Goal: Task Accomplishment & Management: Manage account settings

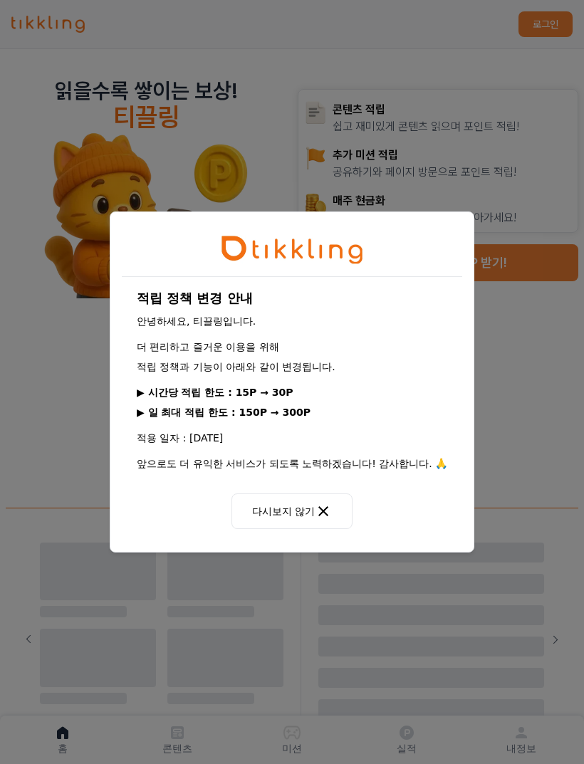
click at [318, 509] on icon at bounding box center [323, 511] width 17 height 17
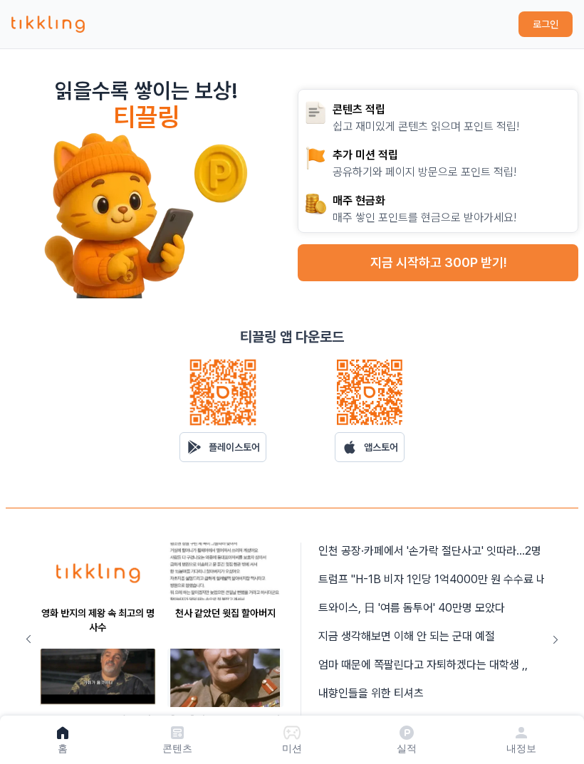
click at [501, 266] on button "지금 시작하고 300P 받기!" at bounding box center [438, 262] width 281 height 37
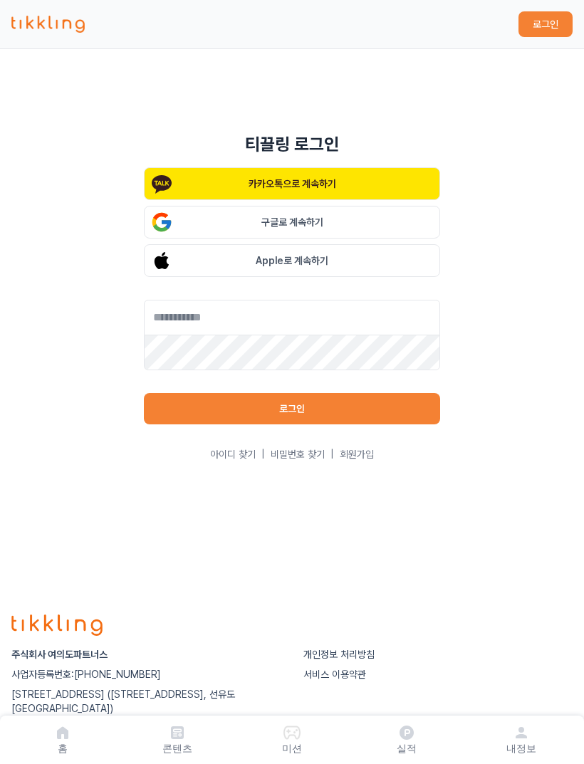
click at [355, 268] on button "Apple로 계속하기" at bounding box center [292, 260] width 296 height 33
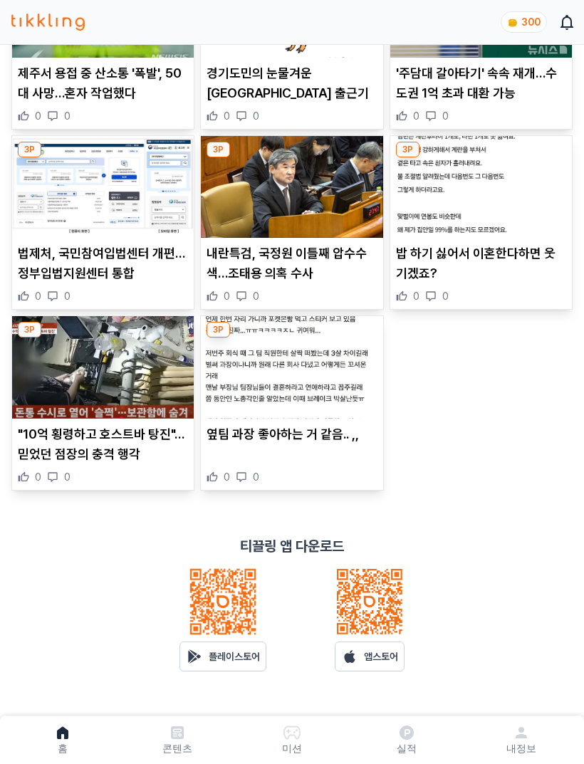
scroll to position [451, 0]
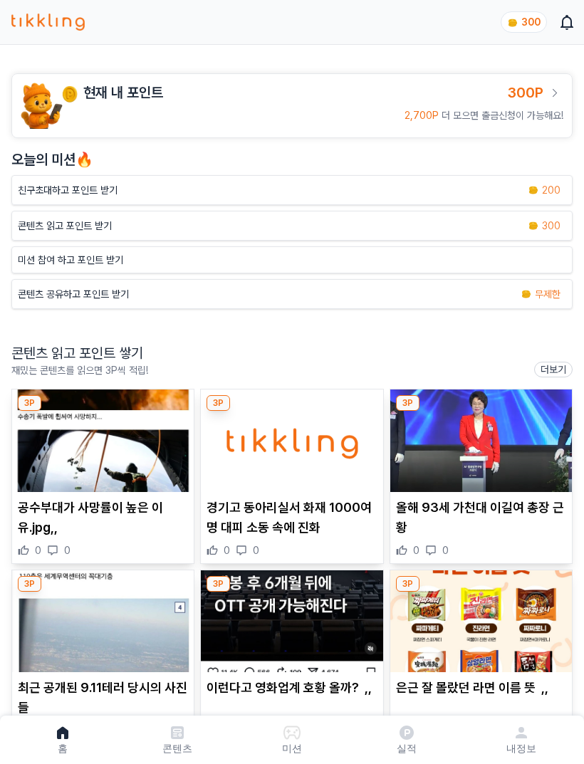
click at [540, 90] on span "300P" at bounding box center [525, 92] width 36 height 17
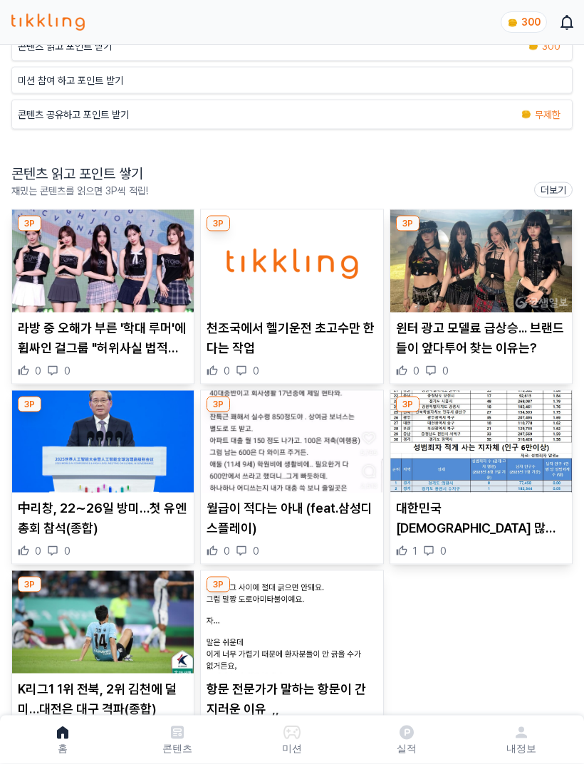
scroll to position [180, 0]
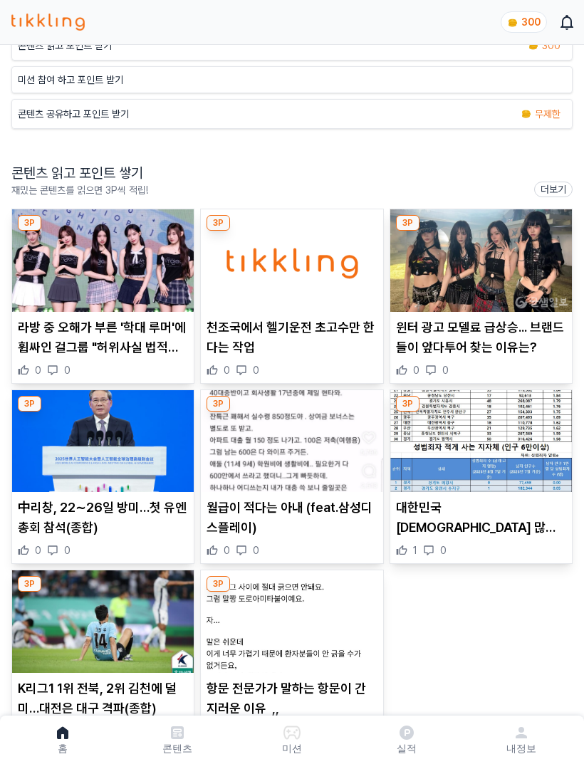
click at [521, 741] on icon at bounding box center [521, 732] width 17 height 17
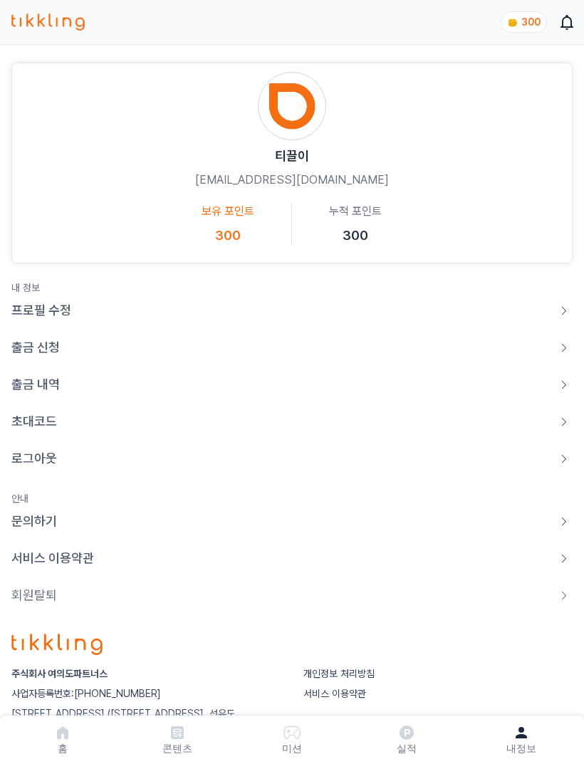
scroll to position [10, 0]
click at [147, 421] on link "초대코드" at bounding box center [291, 422] width 561 height 20
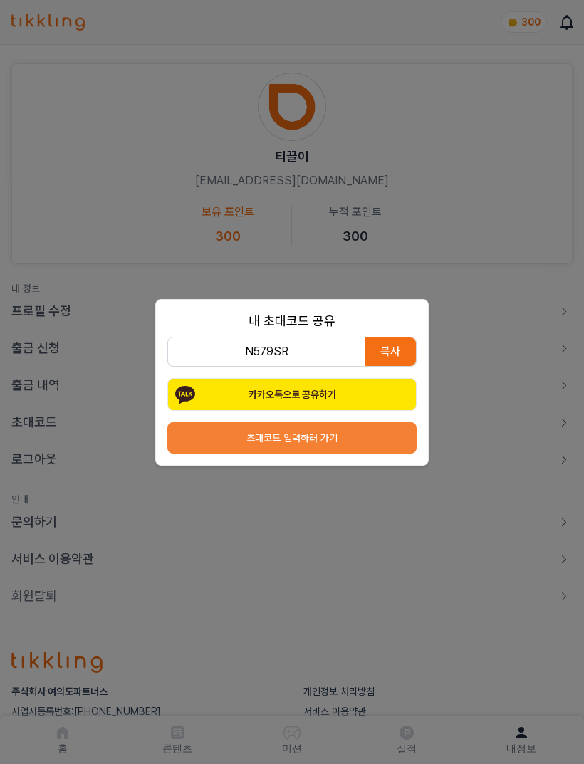
scroll to position [0, 0]
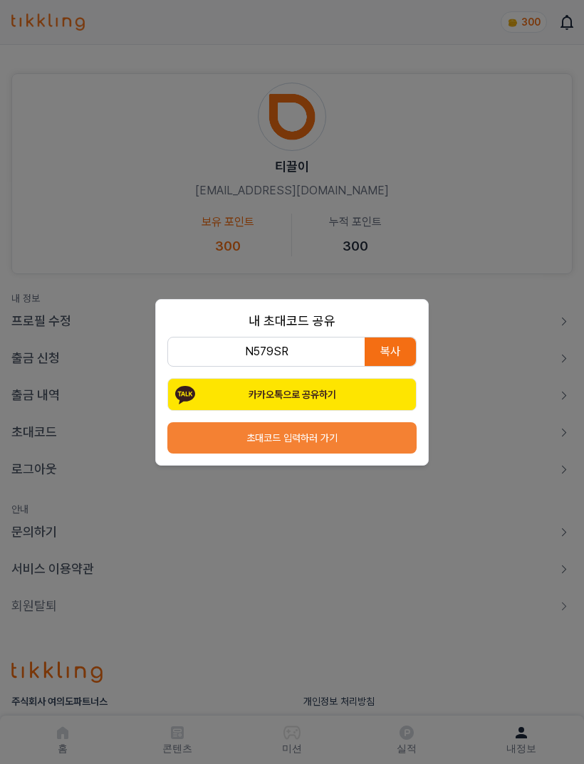
click at [320, 366] on p "N579SR" at bounding box center [266, 352] width 197 height 28
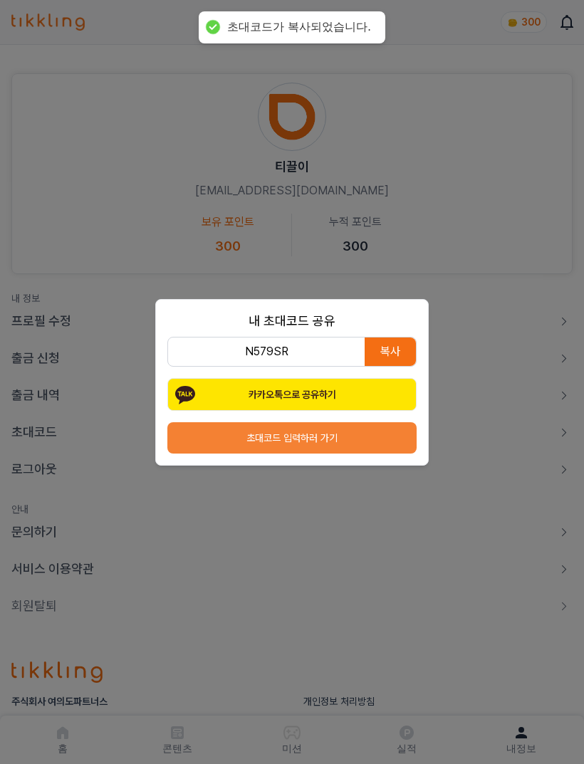
click at [488, 358] on div "내 초대코드 공유 N579SR 복사 카카오톡으로 공유하기 초대코드 입력하러 가기" at bounding box center [292, 382] width 584 height 764
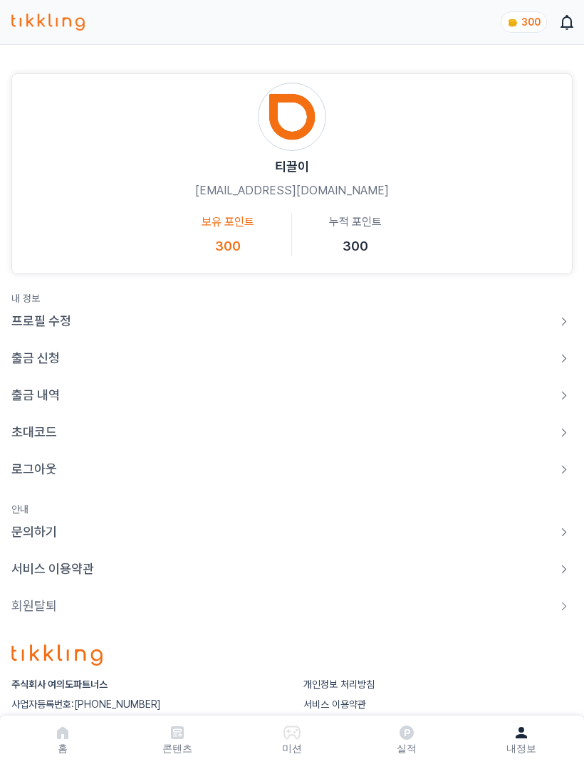
click at [59, 750] on p "홈" at bounding box center [63, 748] width 10 height 14
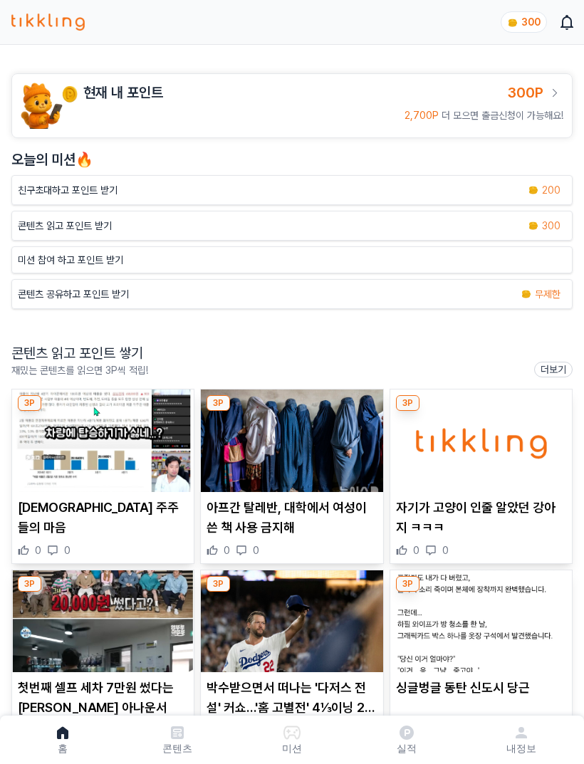
click at [353, 114] on div "2,700P 더 모으면 출금신청이 가능해요!" at bounding box center [323, 115] width 480 height 14
click at [542, 95] on span "300P" at bounding box center [525, 92] width 36 height 17
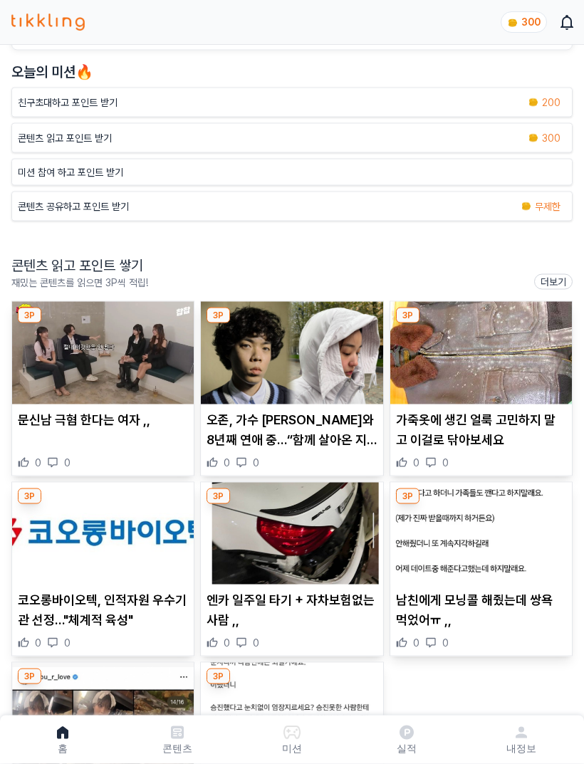
scroll to position [92, 0]
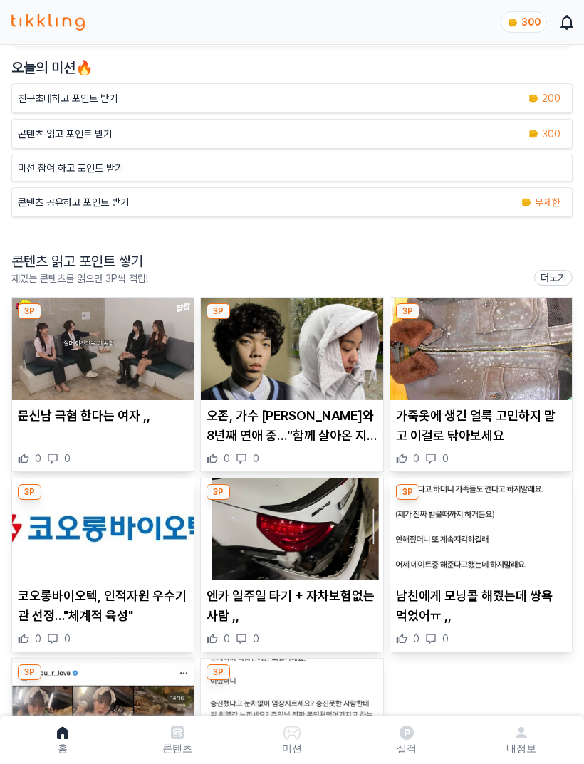
click at [53, 340] on img at bounding box center [103, 349] width 182 height 103
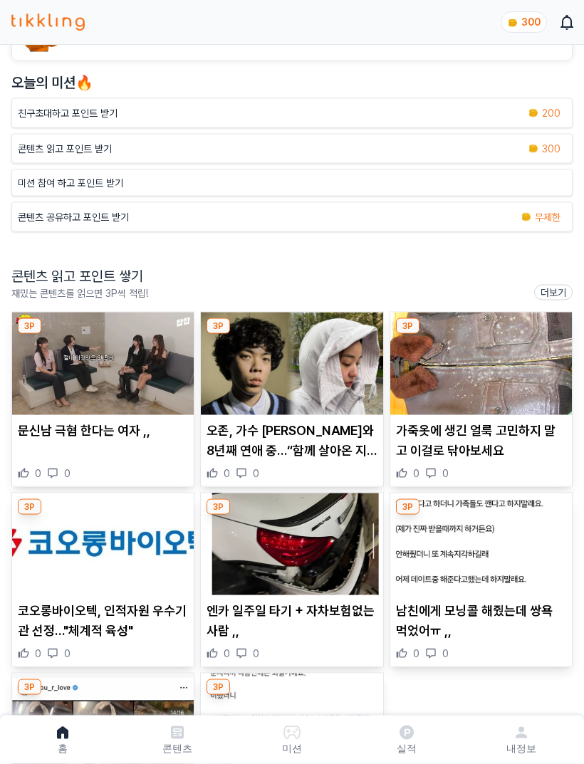
scroll to position [110, 0]
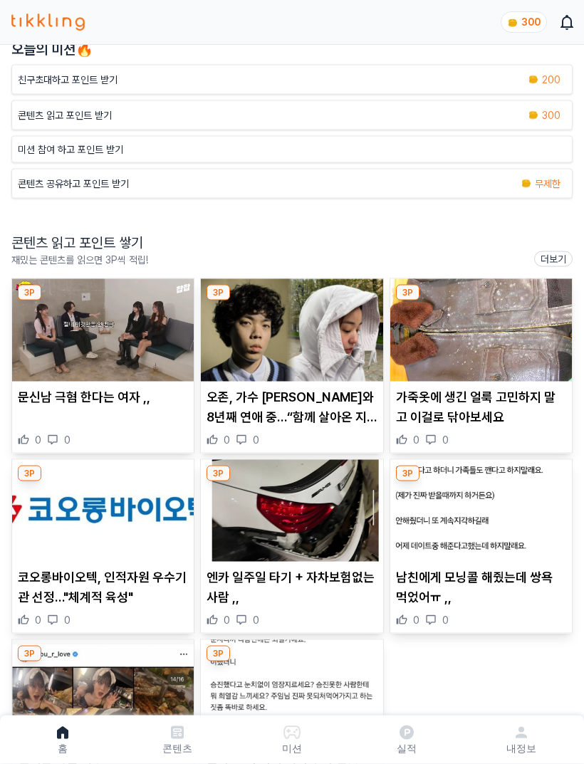
click at [44, 335] on img at bounding box center [103, 330] width 182 height 103
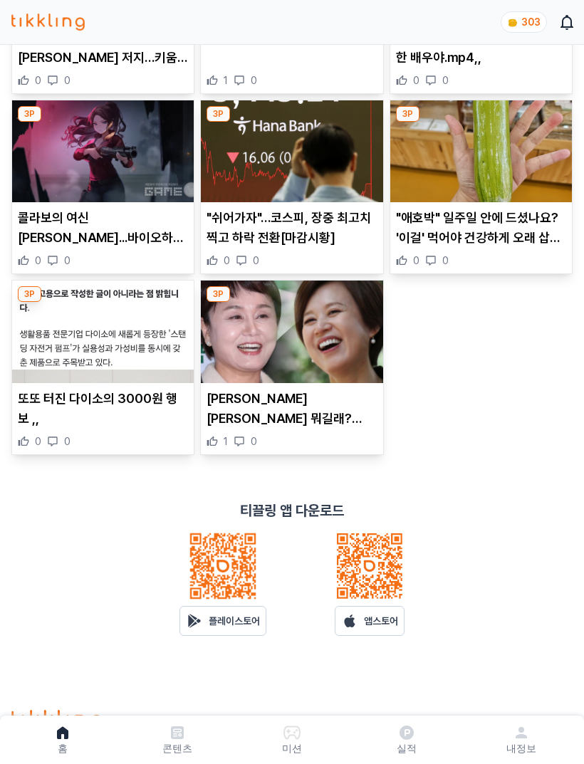
scroll to position [577, 0]
